Goal: Task Accomplishment & Management: Manage account settings

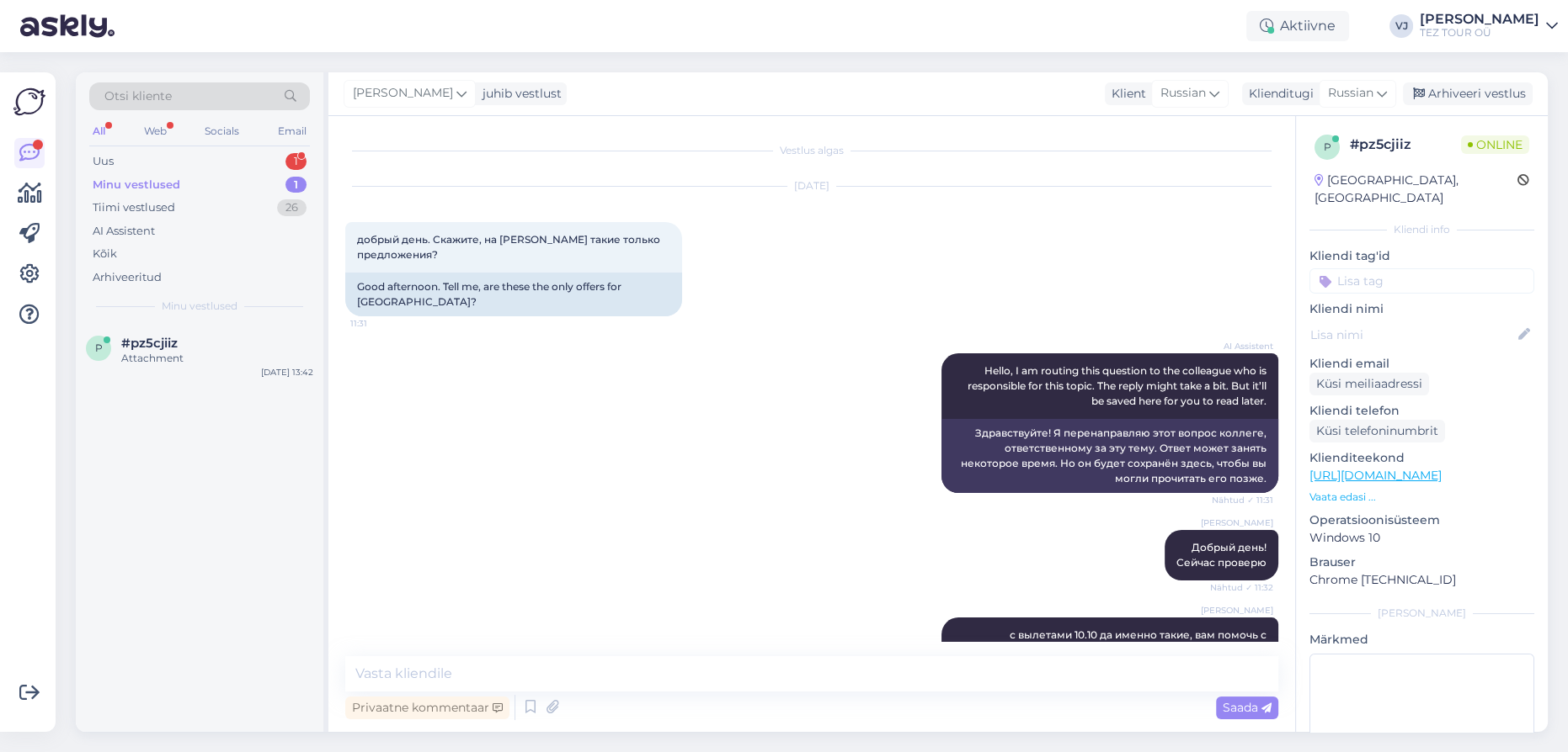
scroll to position [1286, 0]
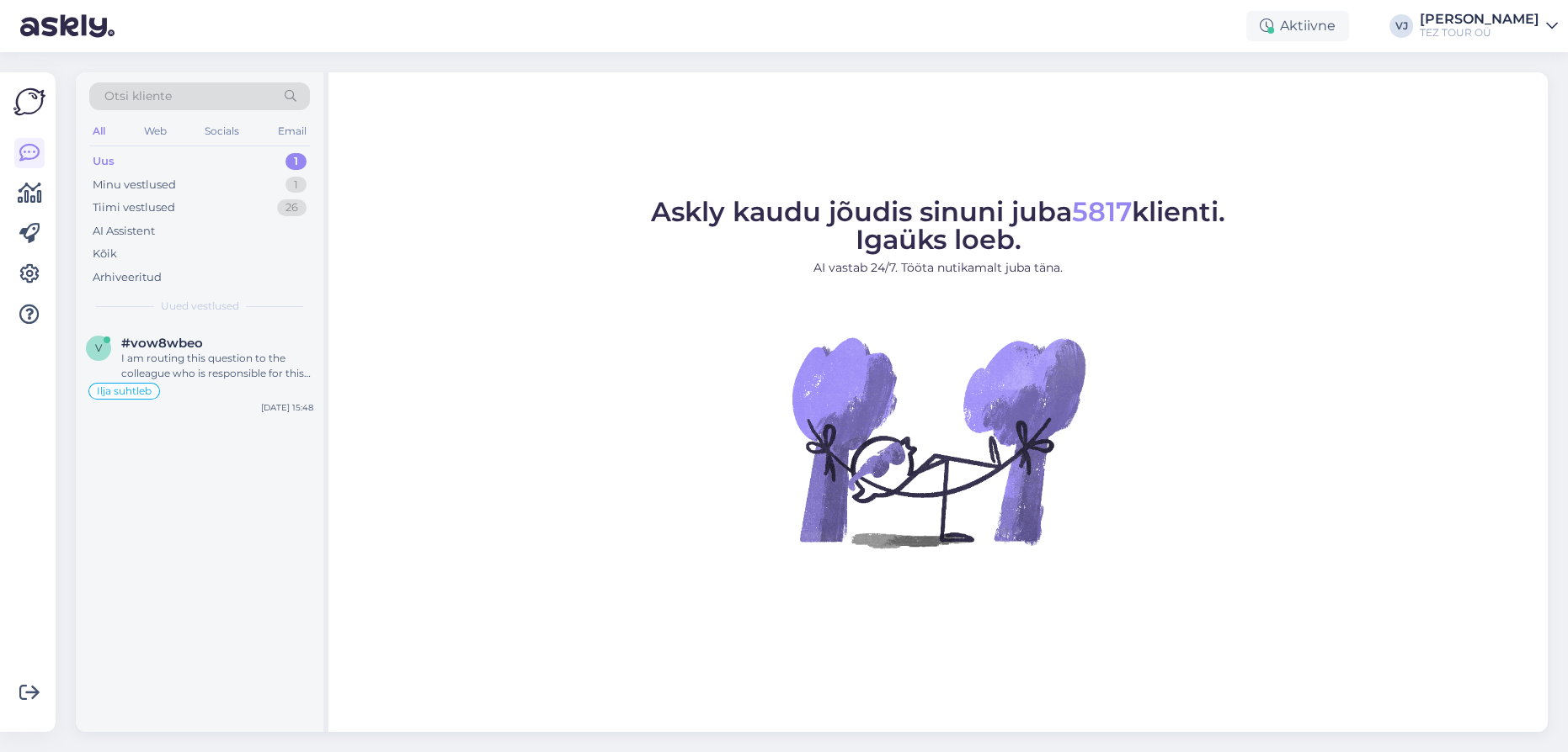
click at [244, 189] on div "Minu vestlused 1" at bounding box center [200, 185] width 221 height 24
click at [226, 353] on div "Attachment" at bounding box center [217, 358] width 192 height 16
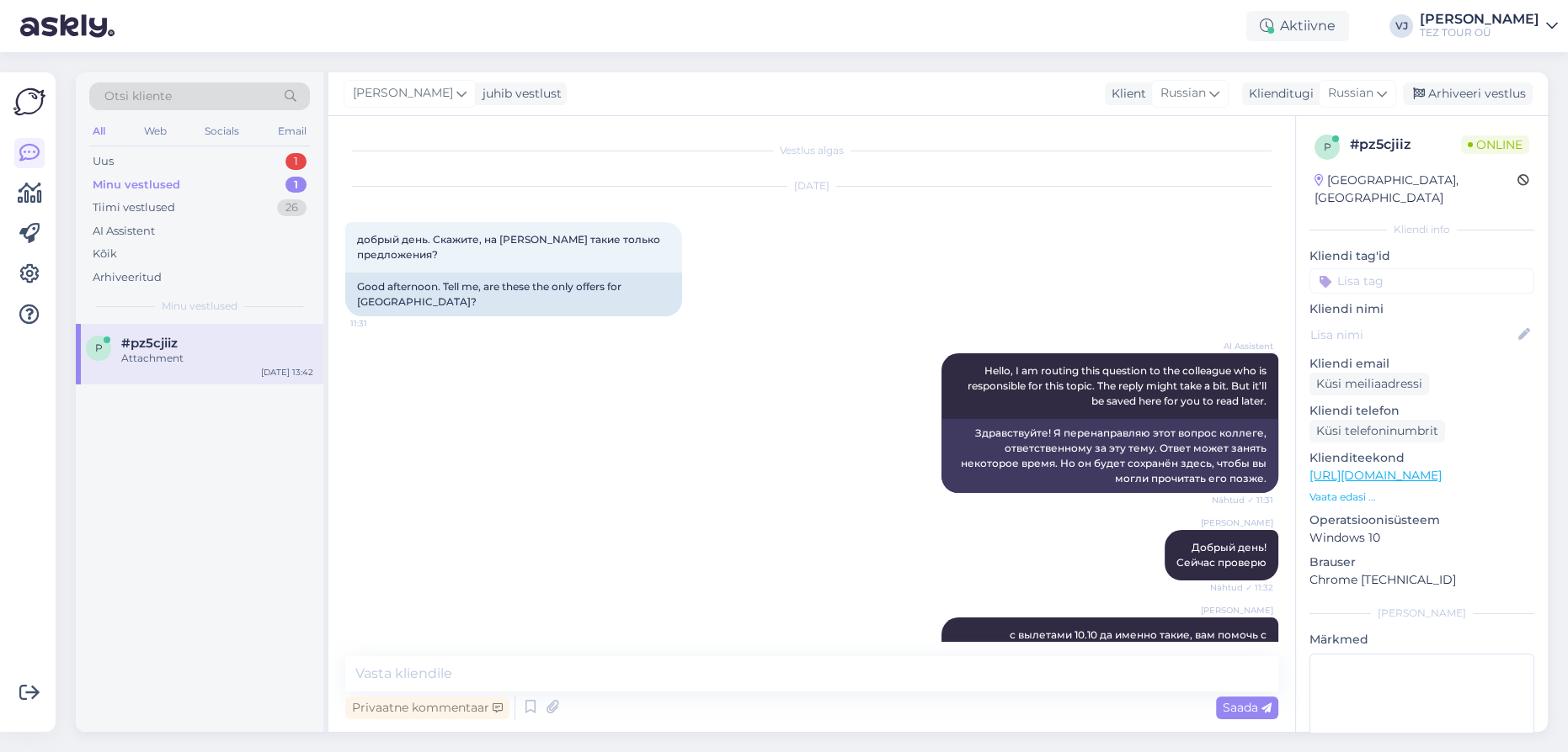
scroll to position [1286, 0]
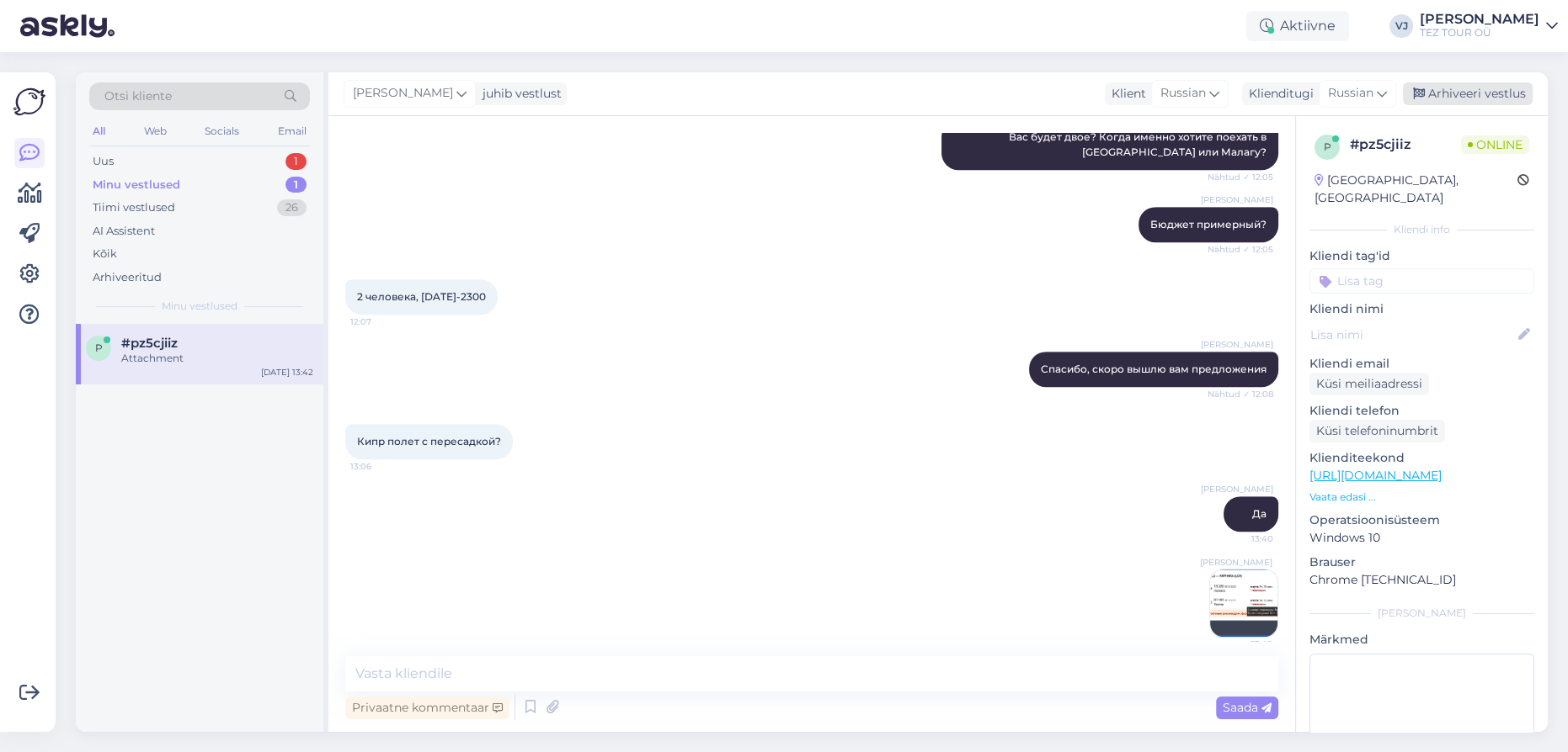
click at [1494, 84] on div "Arhiveeri vestlus" at bounding box center [1468, 93] width 130 height 23
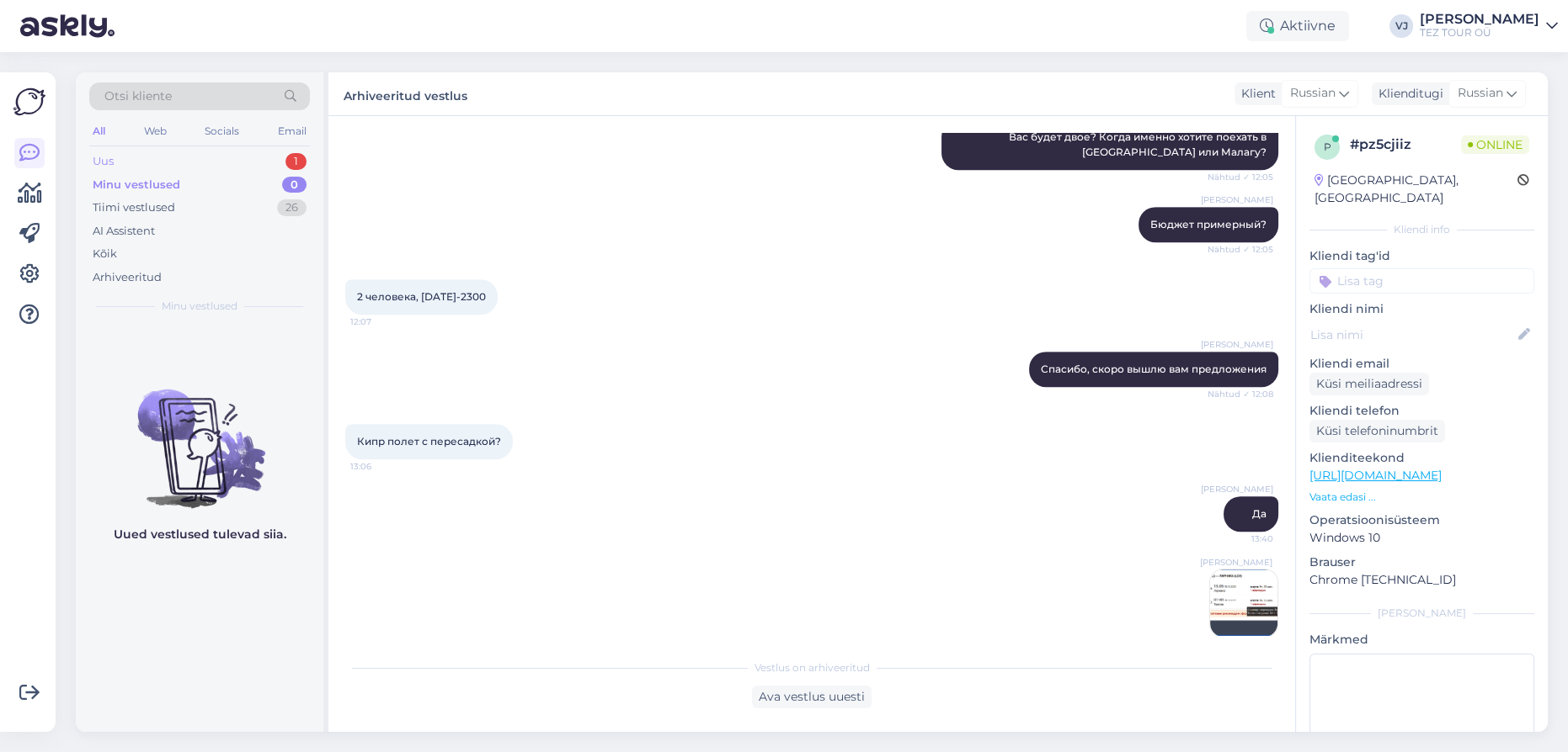
click at [179, 167] on div "Uus 1" at bounding box center [200, 162] width 221 height 24
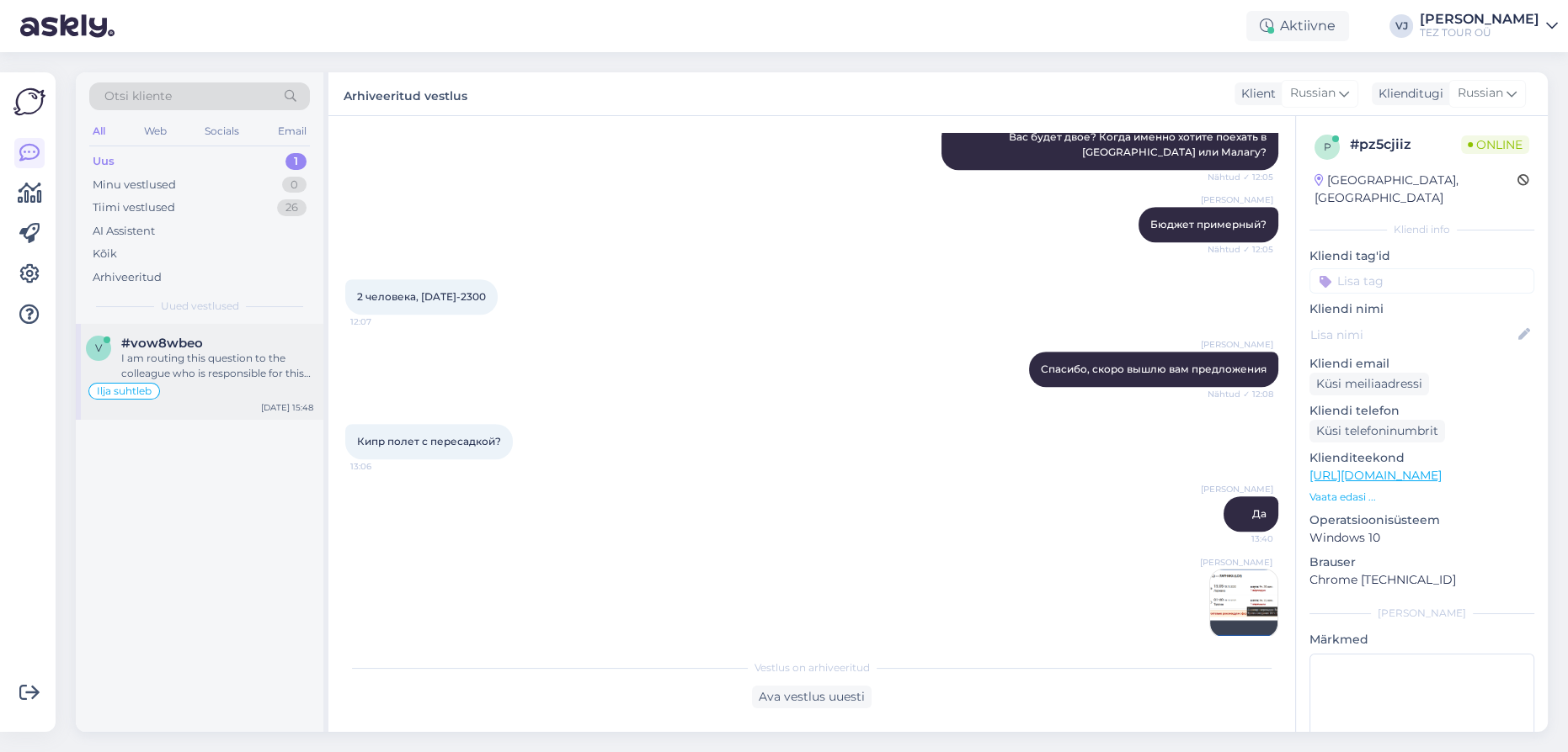
click at [200, 379] on div "I am routing this question to the colleague who is responsible for this topic. …" at bounding box center [217, 365] width 192 height 30
